Goal: Task Accomplishment & Management: Use online tool/utility

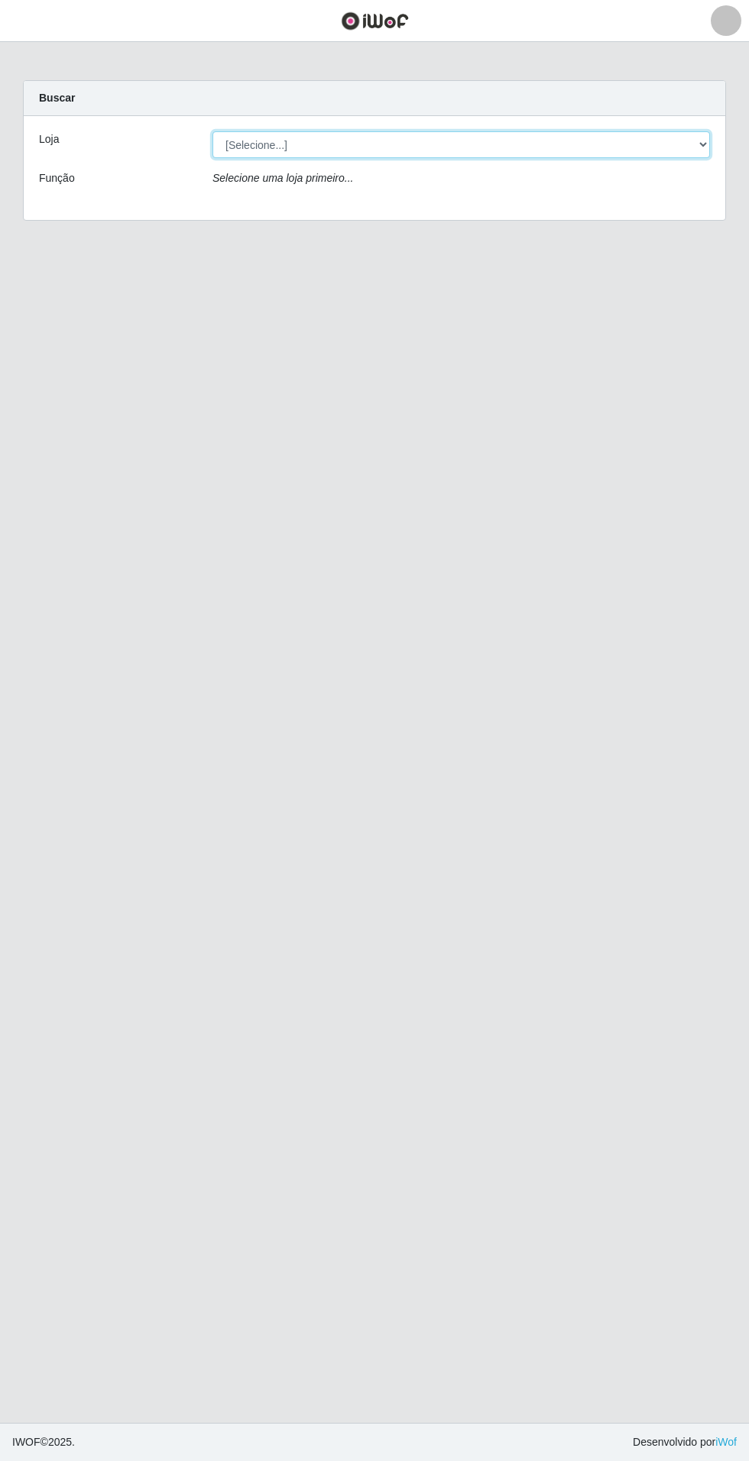
click at [353, 144] on select "[Selecione...] Atacado Vem - Loja 31 [GEOGRAPHIC_DATA]" at bounding box center [460, 144] width 497 height 27
select select "437"
click at [212, 131] on select "[Selecione...] Atacado Vem - Loja 31 [GEOGRAPHIC_DATA]" at bounding box center [460, 144] width 497 height 27
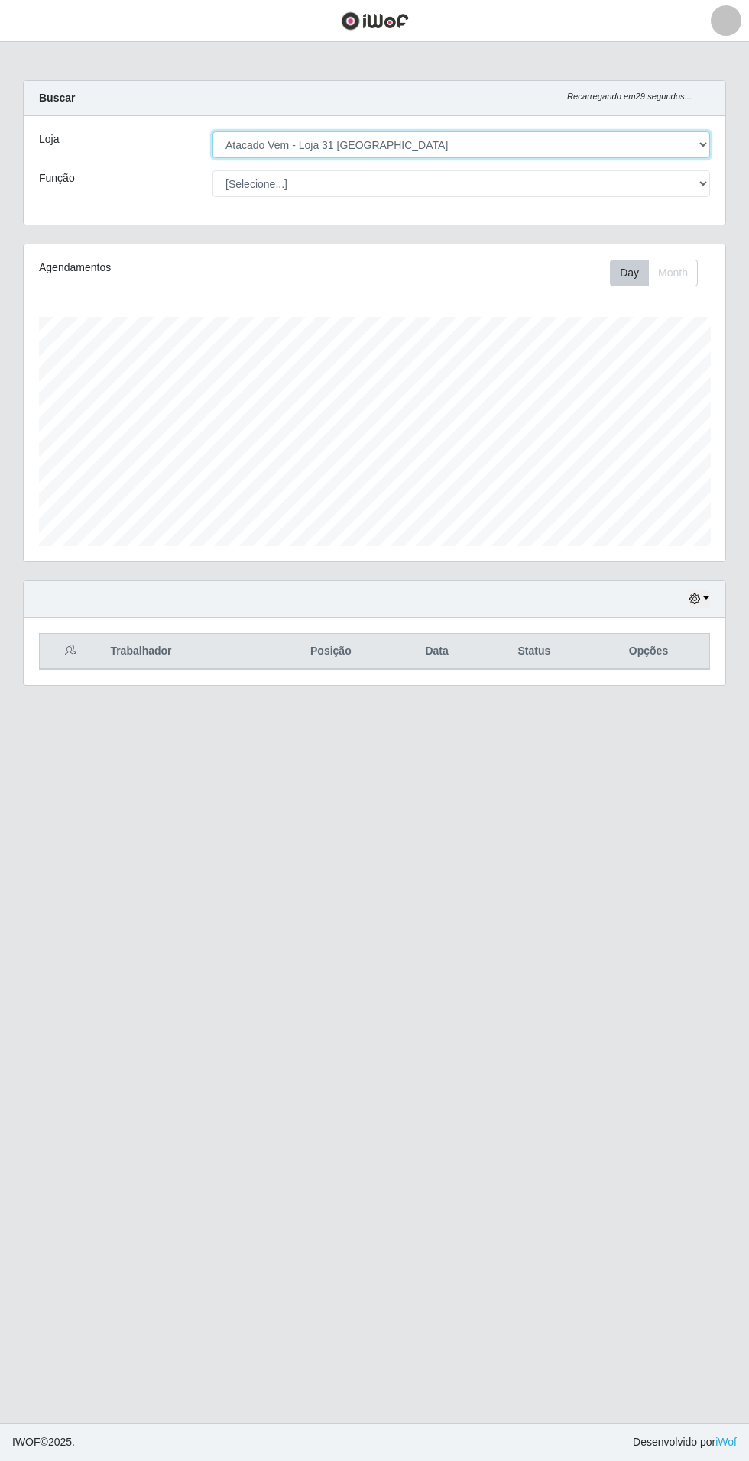
scroll to position [316, 701]
click at [706, 597] on button "button" at bounding box center [698, 600] width 21 height 18
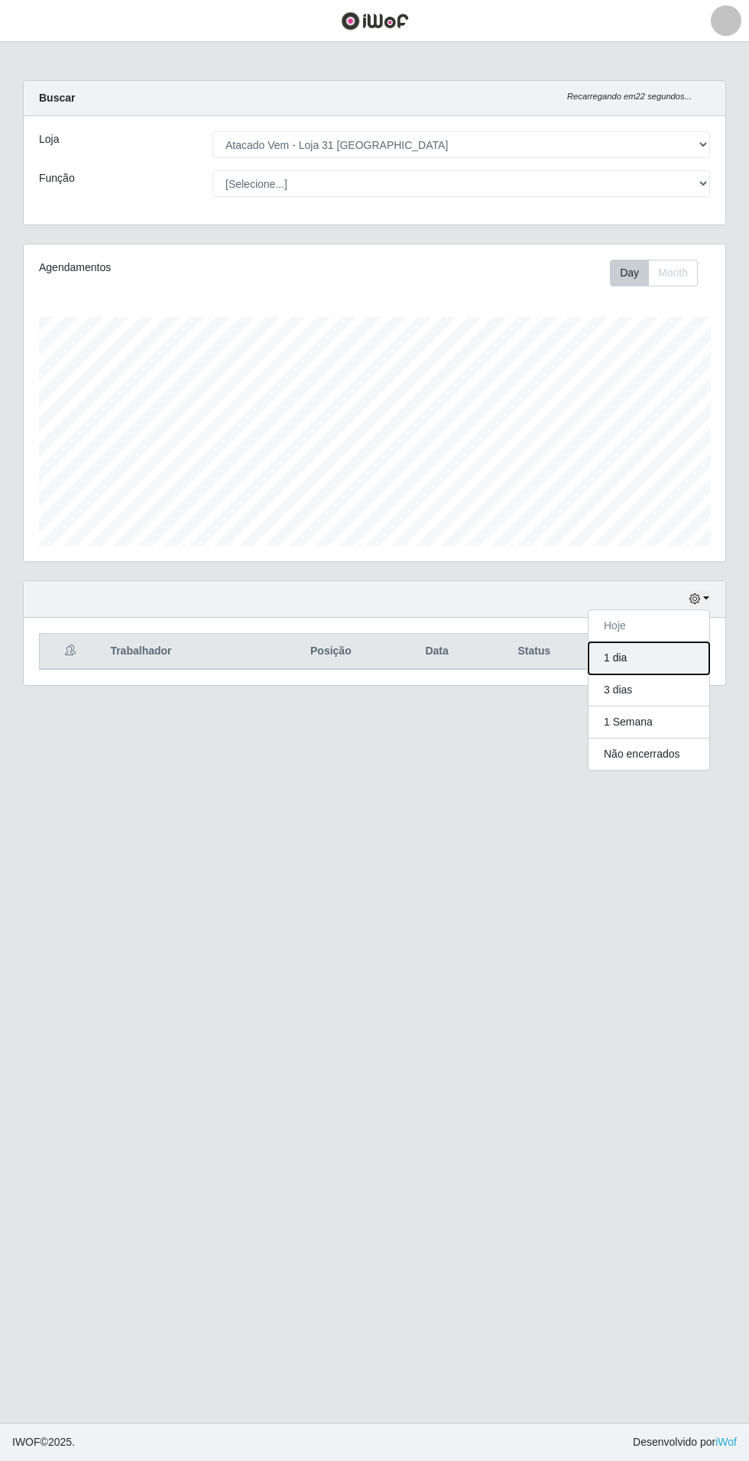
click at [663, 662] on button "1 dia" at bounding box center [648, 658] width 121 height 32
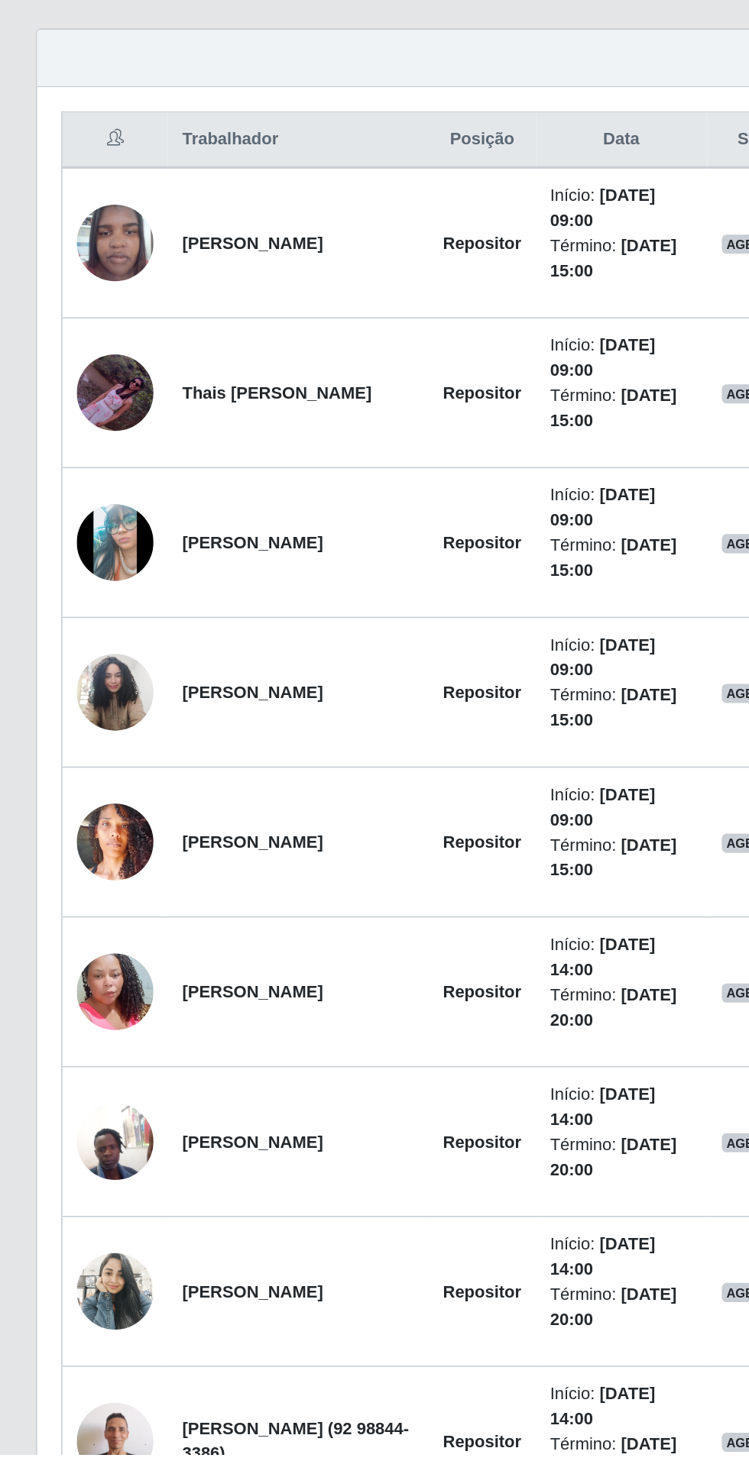
scroll to position [28, 0]
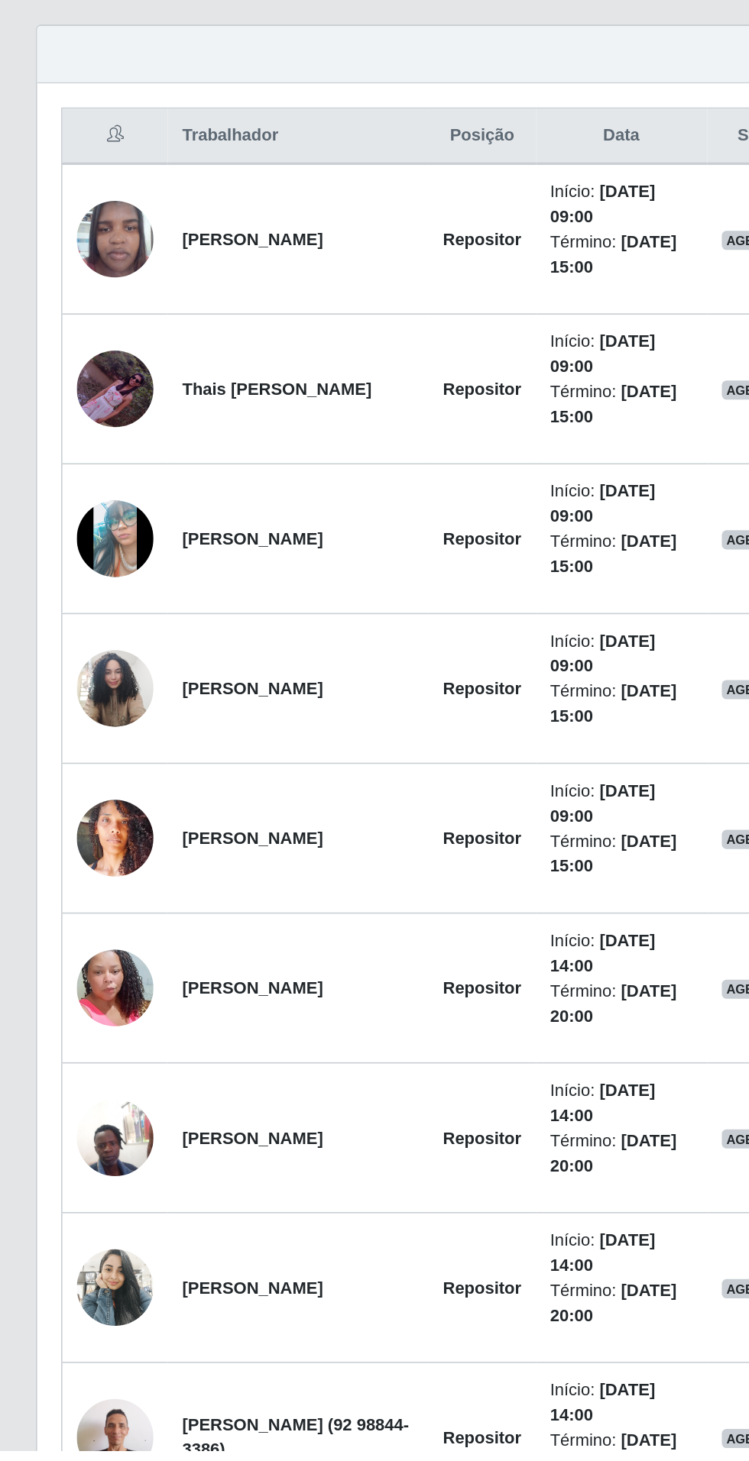
click at [73, 1365] on img at bounding box center [73, 1358] width 49 height 106
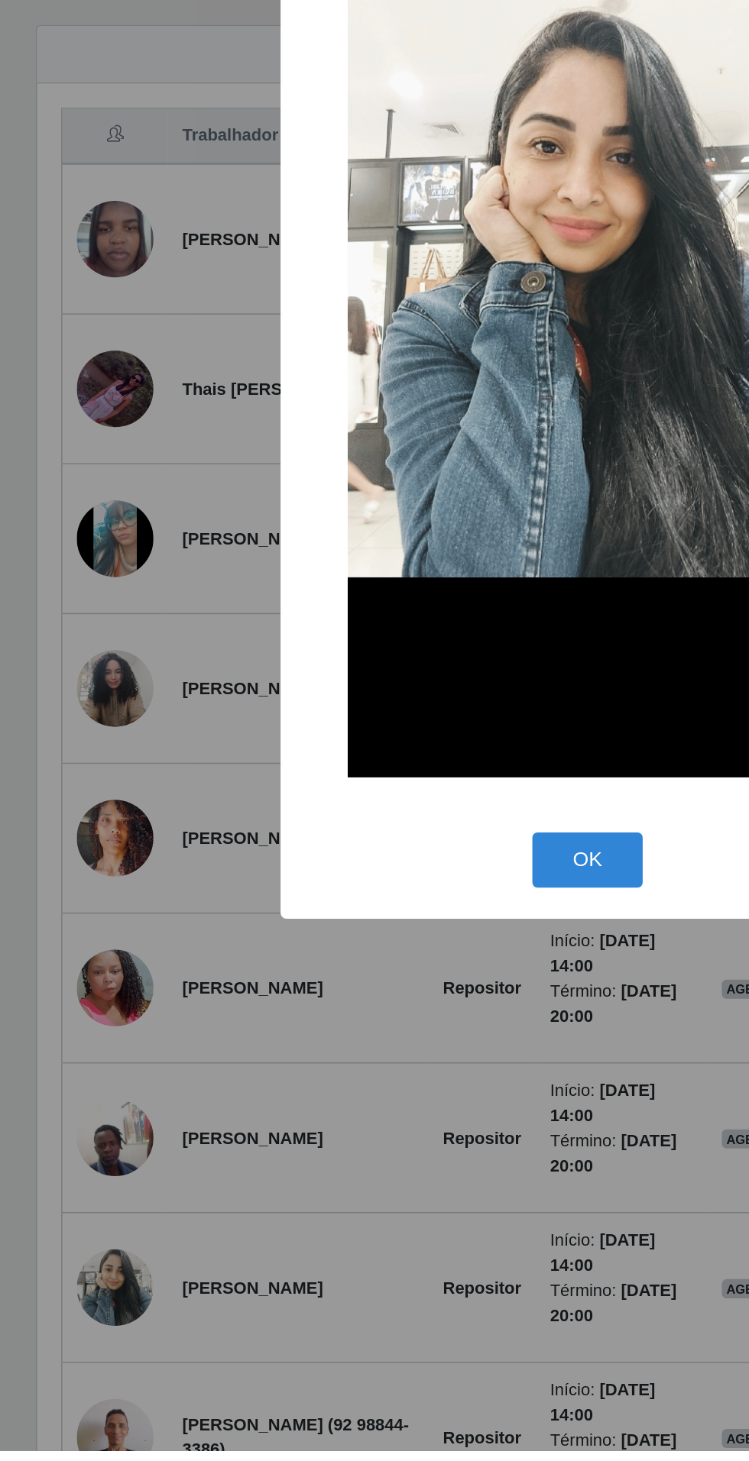
click at [185, 1361] on div "× OK Cancel" at bounding box center [374, 730] width 749 height 1461
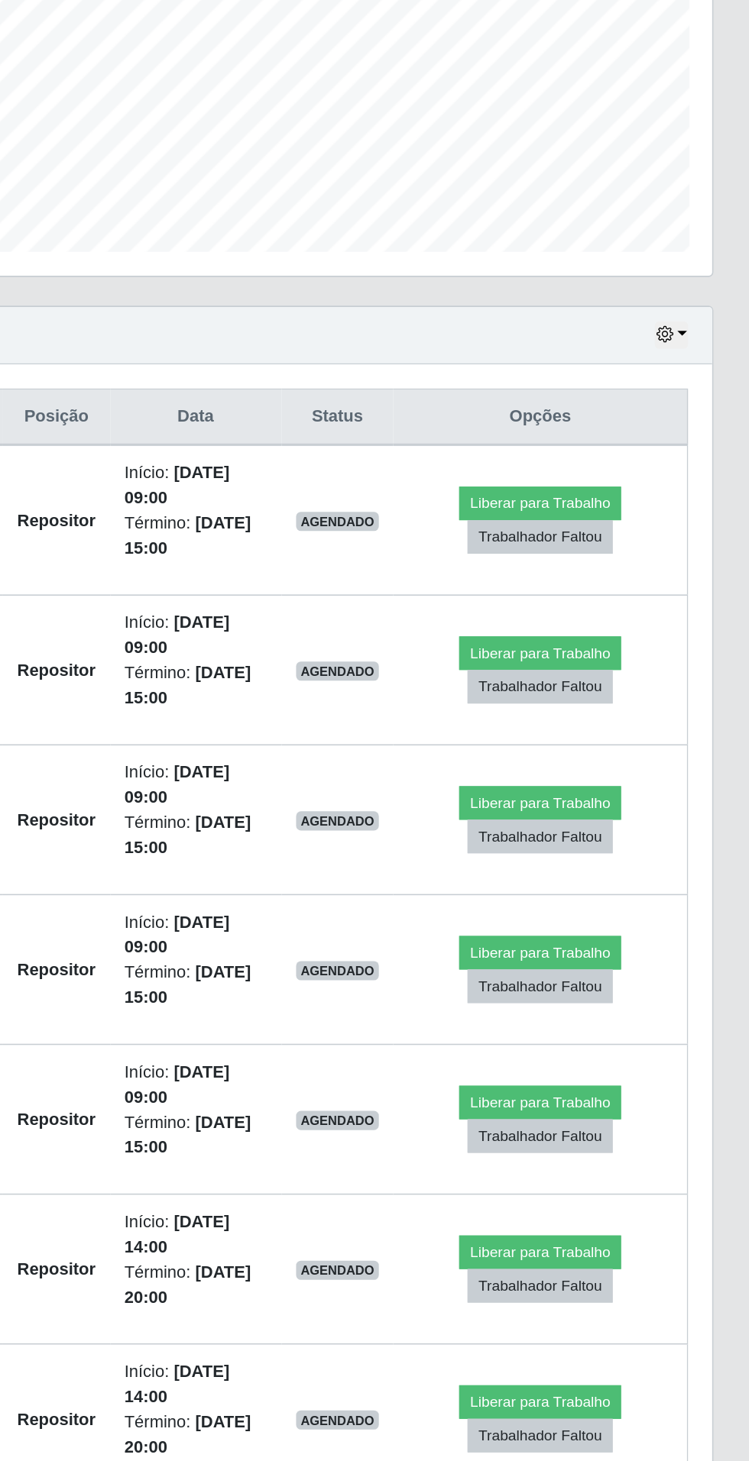
scroll to position [40, 0]
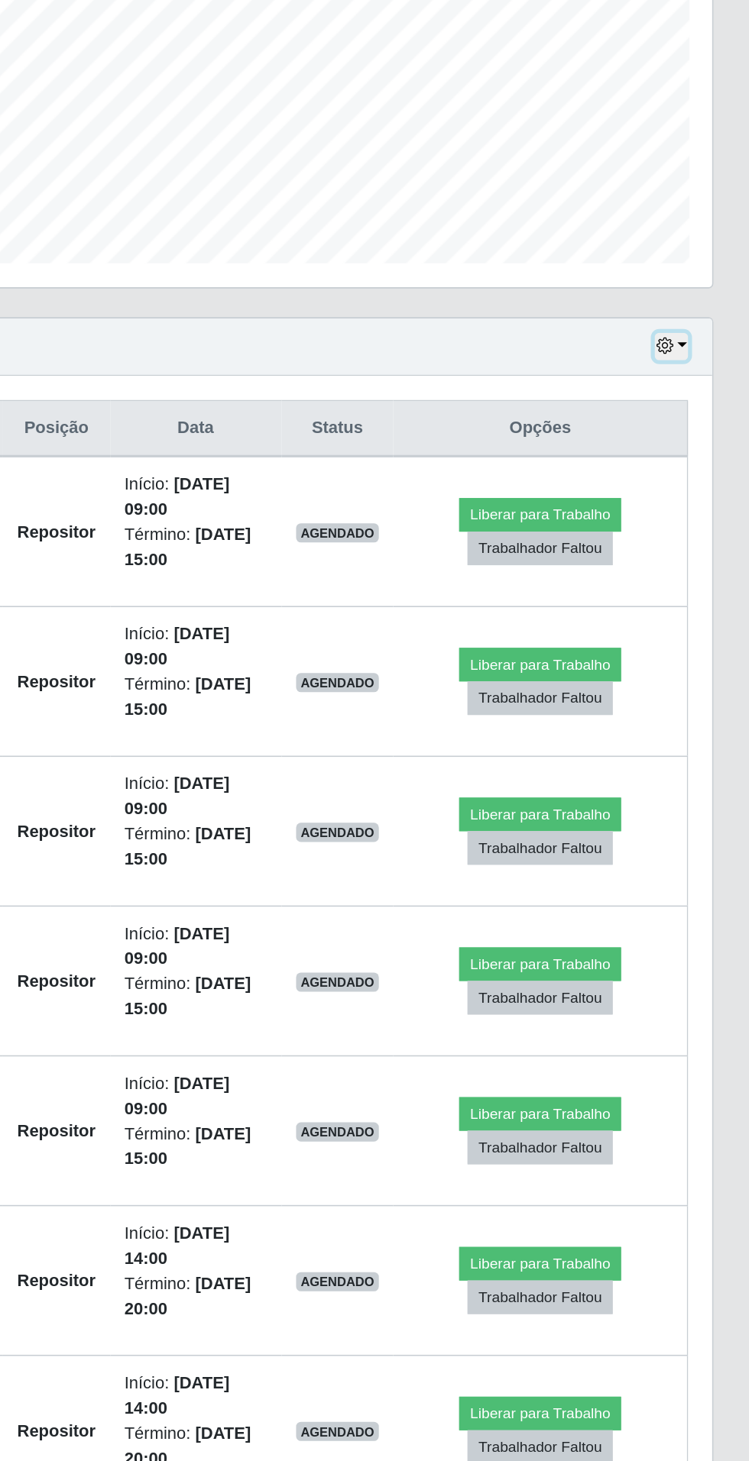
click at [706, 555] on button "button" at bounding box center [698, 559] width 21 height 18
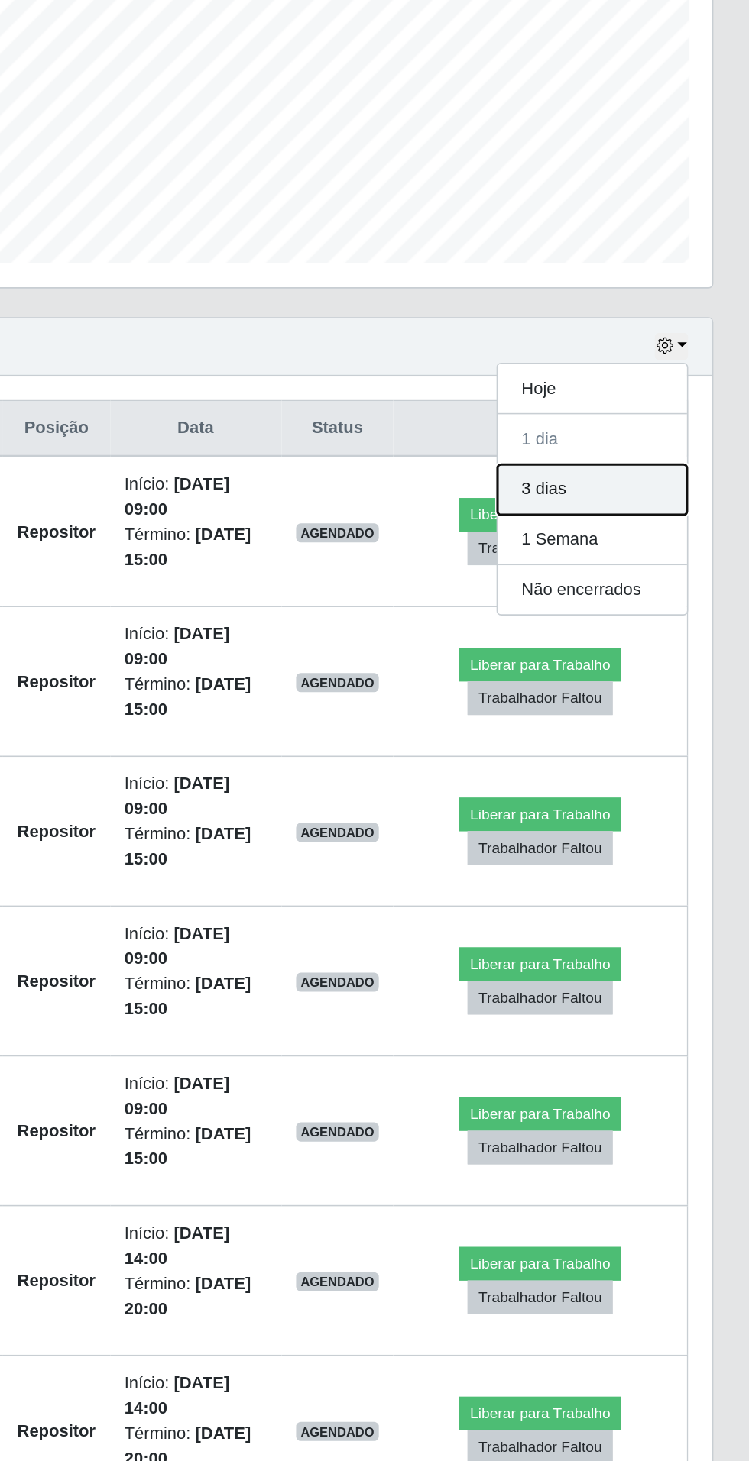
click at [676, 651] on button "3 dias" at bounding box center [648, 650] width 121 height 32
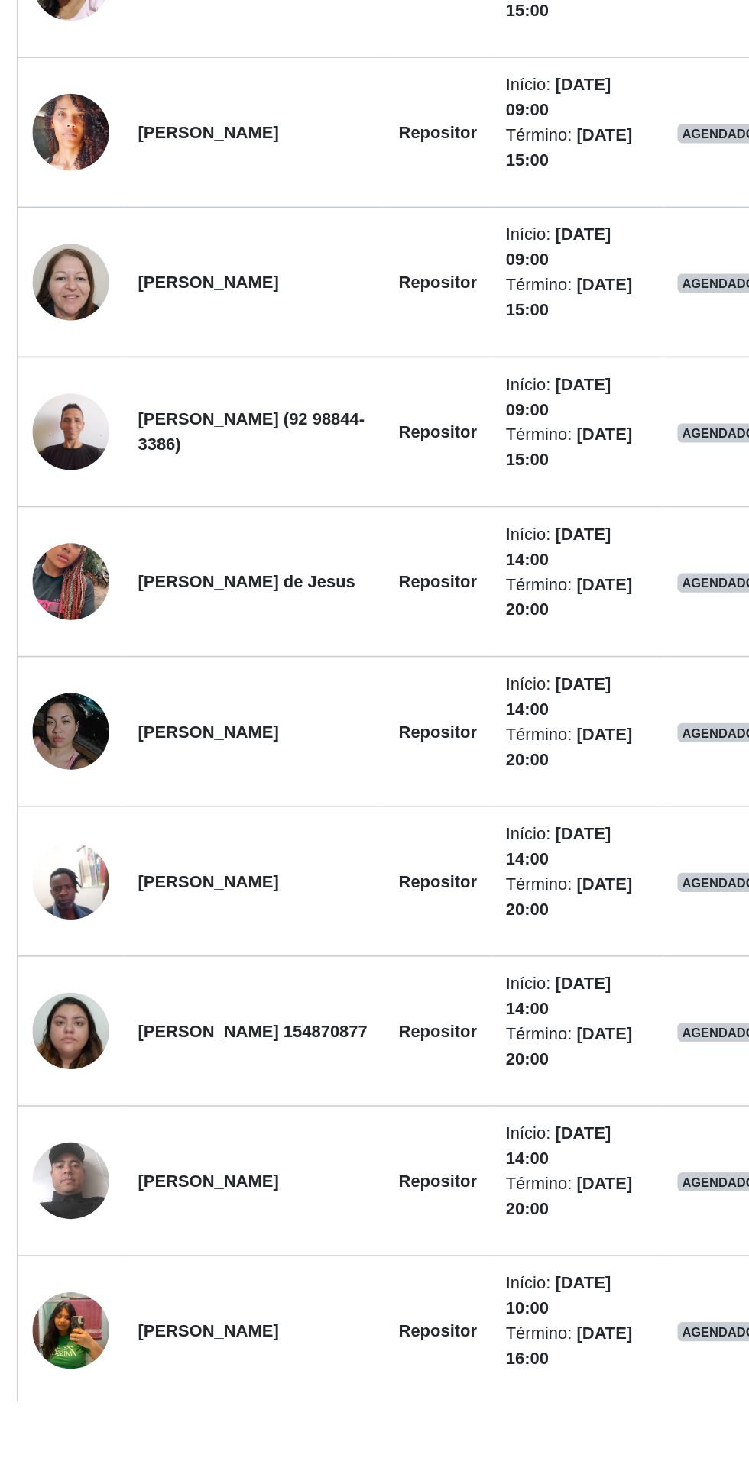
scroll to position [1120, 0]
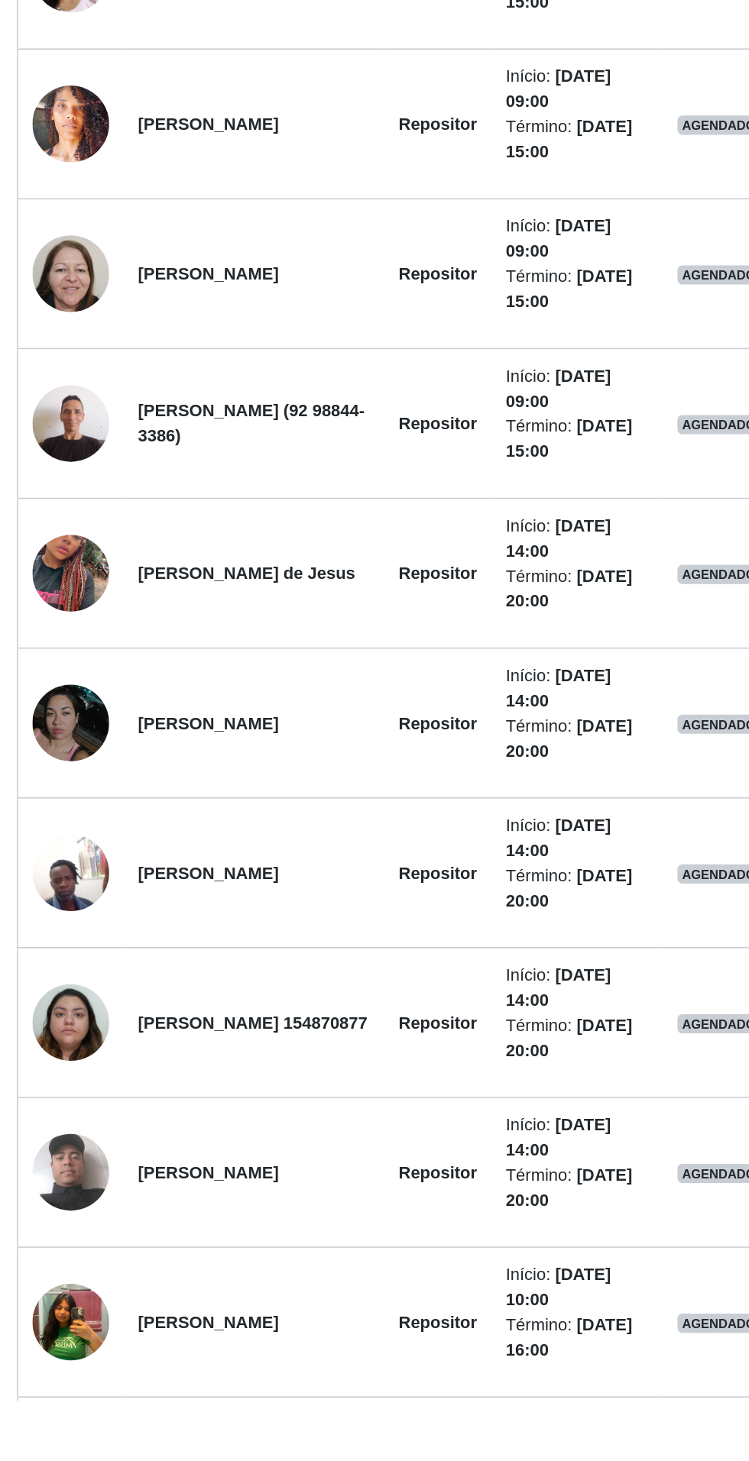
click at [89, 930] on img at bounding box center [73, 935] width 49 height 106
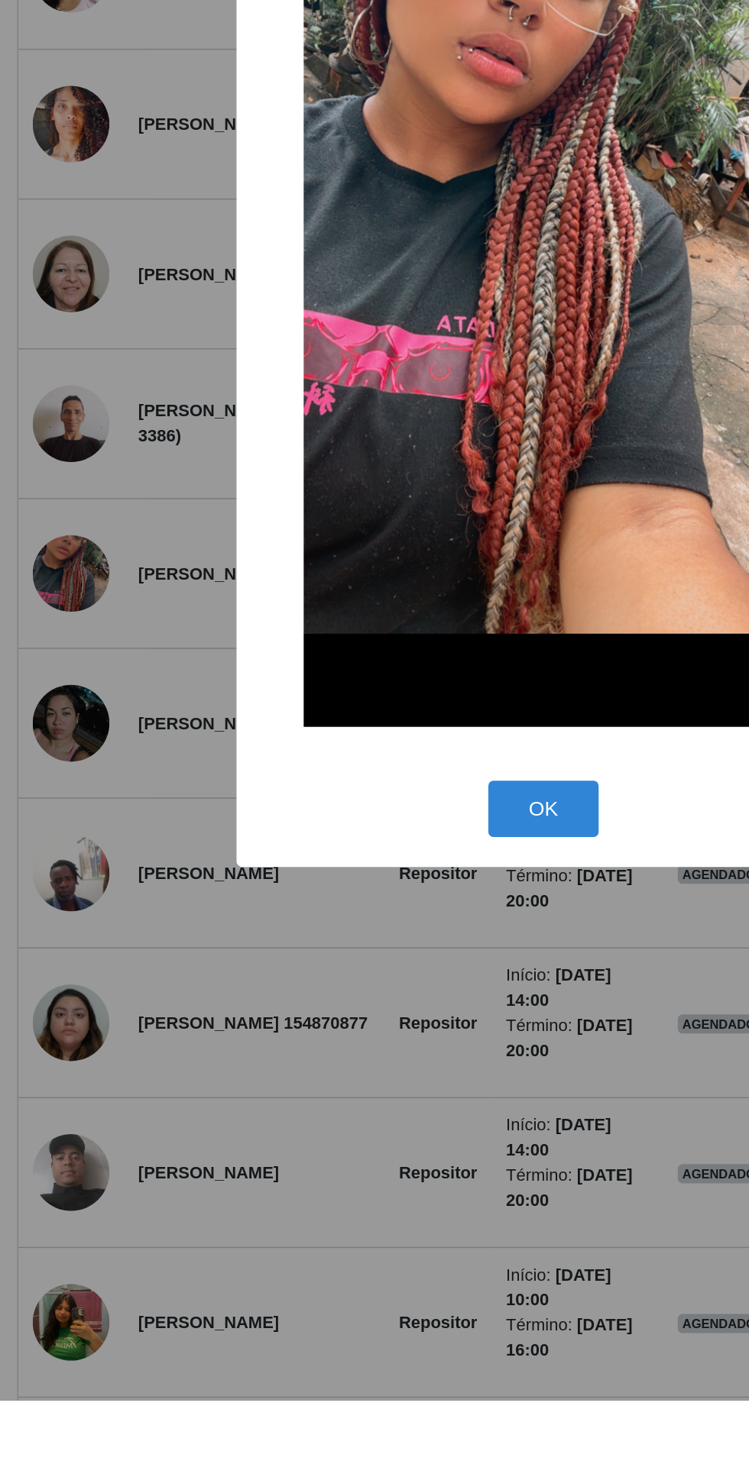
click at [177, 1284] on div "× OK Cancel" at bounding box center [374, 730] width 749 height 1461
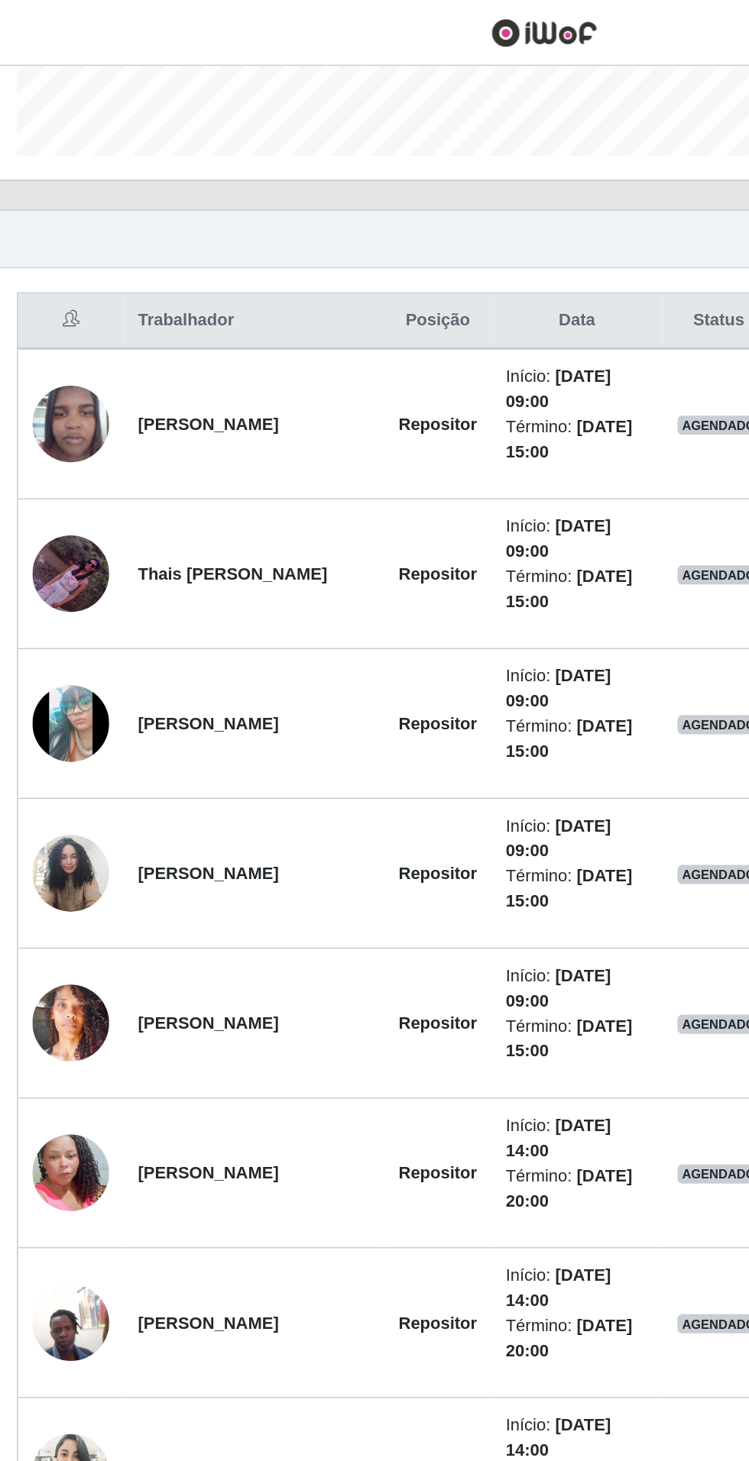
scroll to position [353, 0]
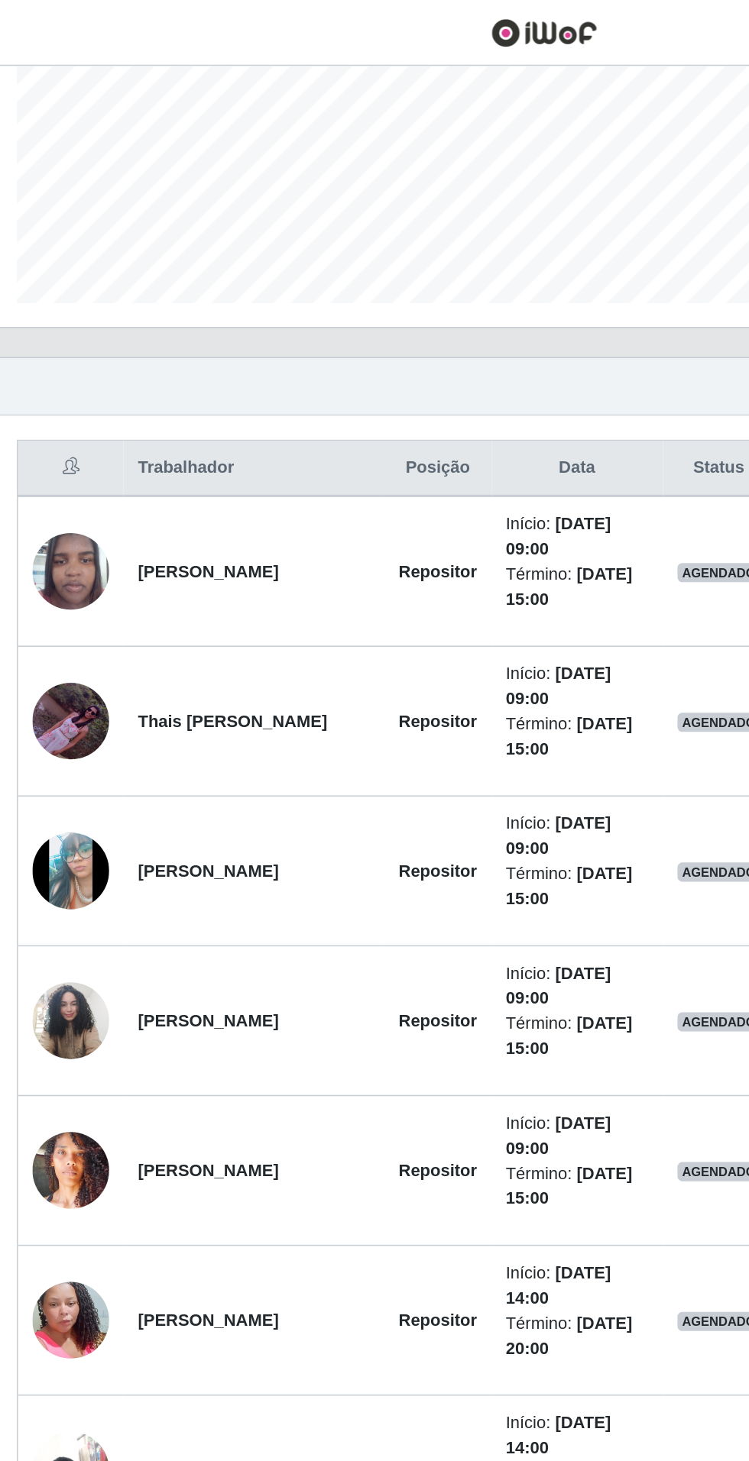
click at [308, 709] on td "Repositor" at bounding box center [307, 746] width 68 height 95
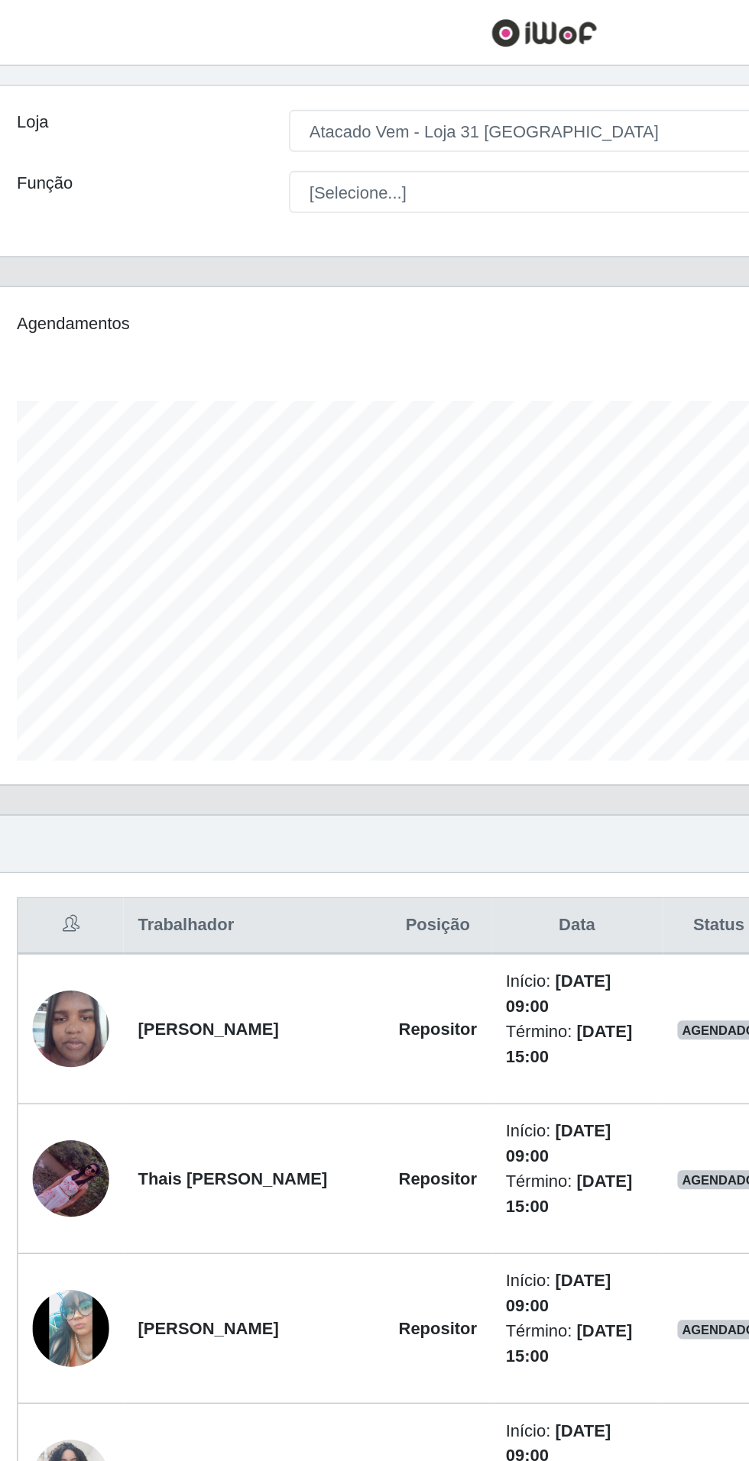
scroll to position [0, 0]
